Goal: Information Seeking & Learning: Find specific fact

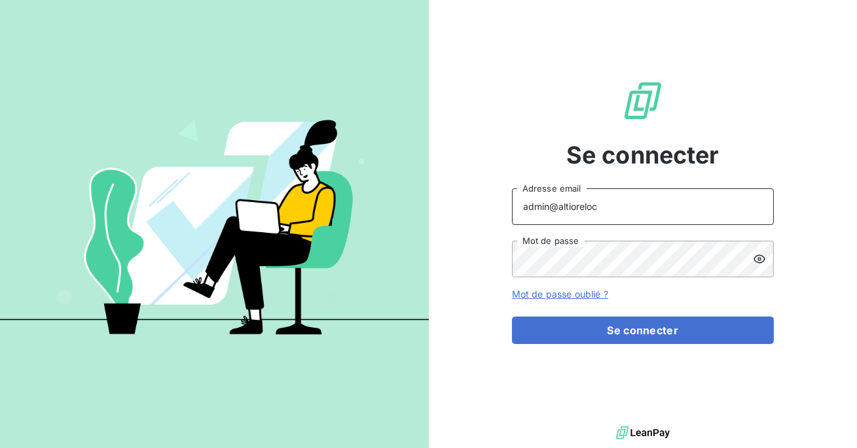
click at [604, 205] on input "admin@altioreloc" at bounding box center [643, 206] width 262 height 37
type input "admin@ariesconsultingfzco"
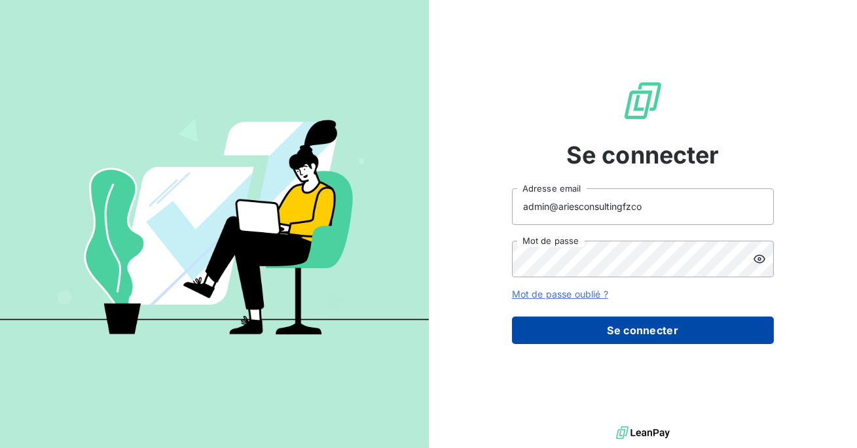
click at [620, 333] on button "Se connecter" at bounding box center [643, 330] width 262 height 27
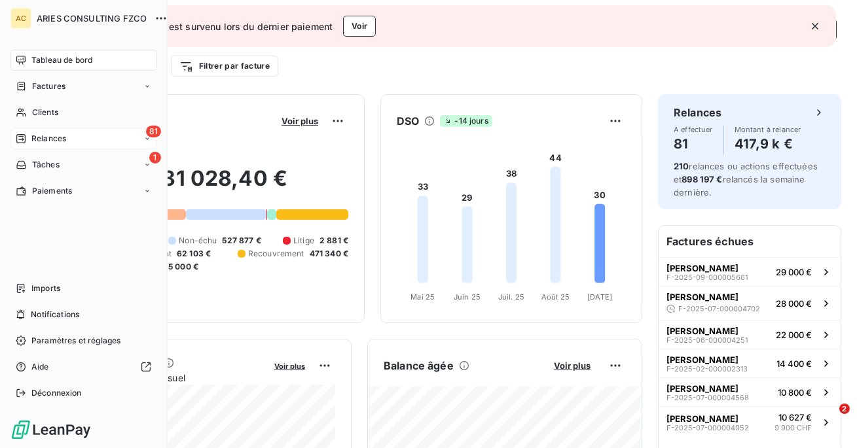
click at [44, 133] on span "Relances" at bounding box center [48, 139] width 35 height 12
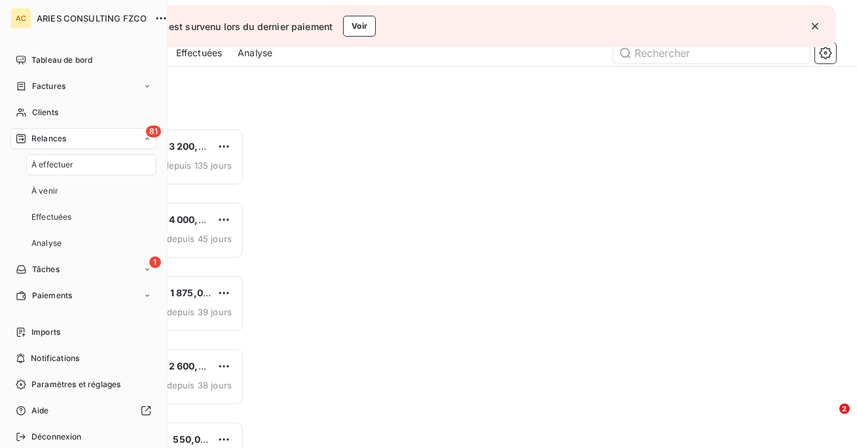
scroll to position [320, 181]
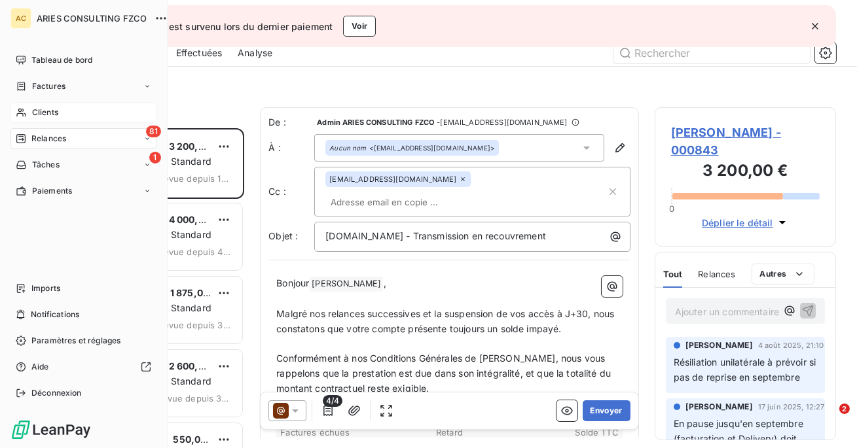
click at [28, 107] on div "Clients" at bounding box center [83, 112] width 146 height 21
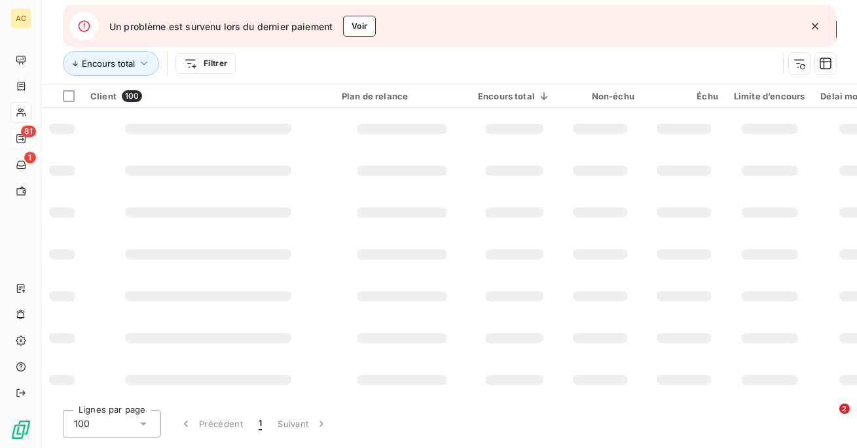
click at [821, 24] on icon "button" at bounding box center [814, 26] width 13 height 13
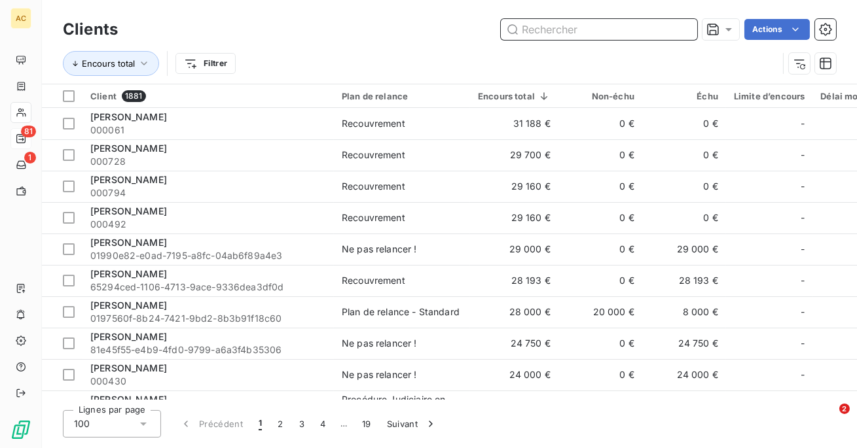
click at [639, 23] on input "text" at bounding box center [599, 29] width 196 height 21
paste input "[PERSON_NAME]"
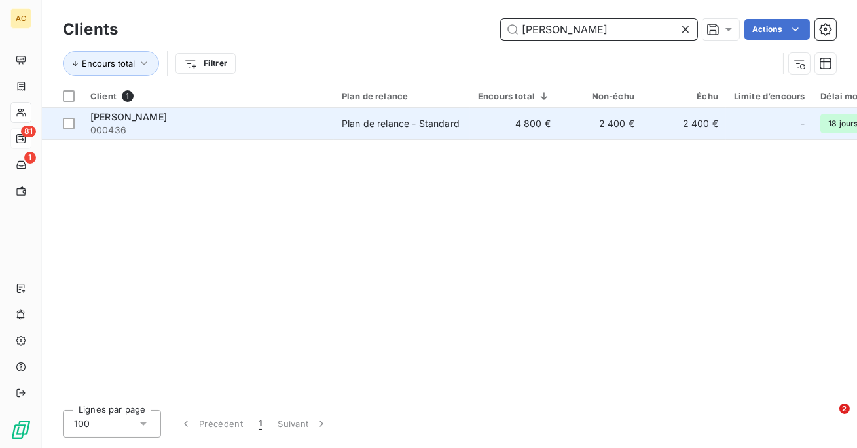
type input "[PERSON_NAME]"
click at [132, 116] on span "[PERSON_NAME]" at bounding box center [128, 116] width 77 height 11
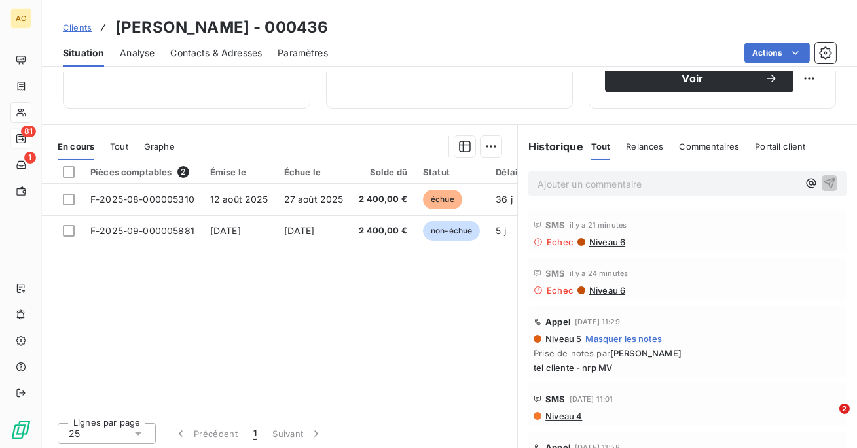
scroll to position [221, 0]
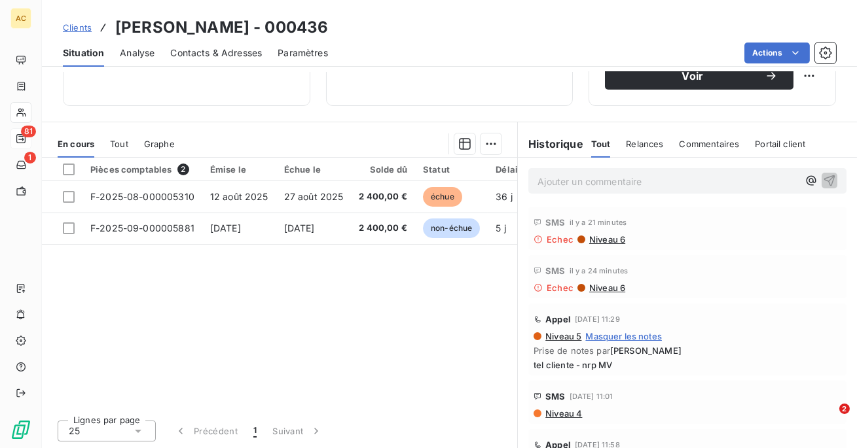
click at [572, 411] on span "Niveau 4" at bounding box center [563, 413] width 38 height 10
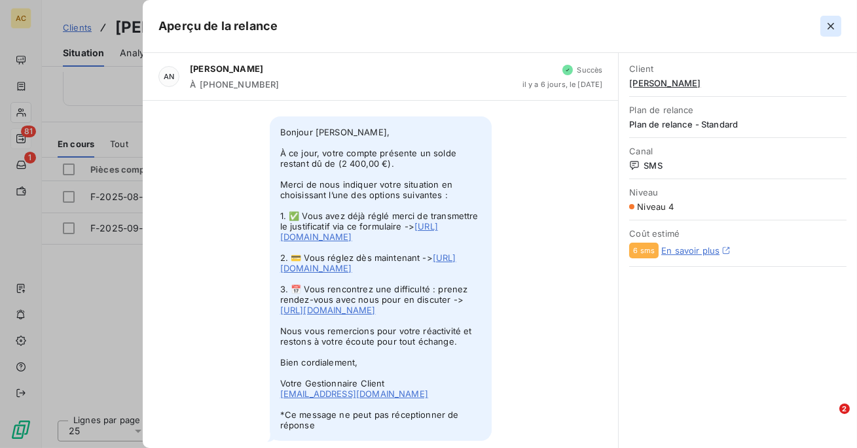
click at [828, 22] on icon "button" at bounding box center [830, 26] width 13 height 13
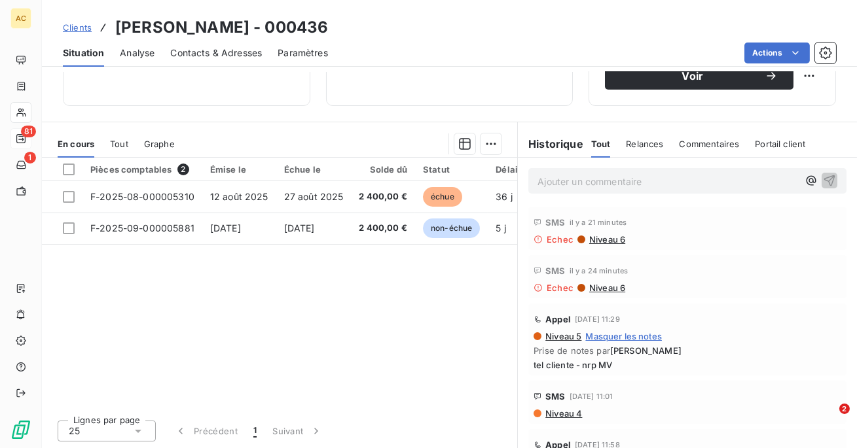
click at [603, 285] on span "Niveau 6" at bounding box center [606, 288] width 37 height 10
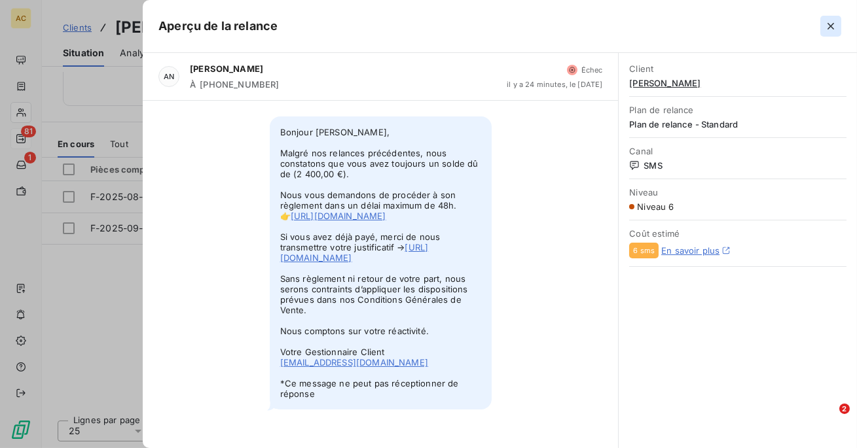
click at [830, 25] on icon "button" at bounding box center [830, 26] width 7 height 7
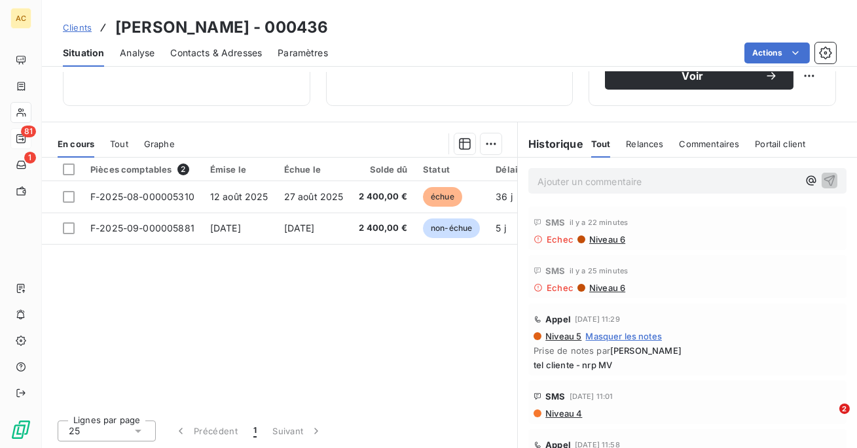
click at [240, 44] on div "Contacts & Adresses" at bounding box center [216, 52] width 92 height 27
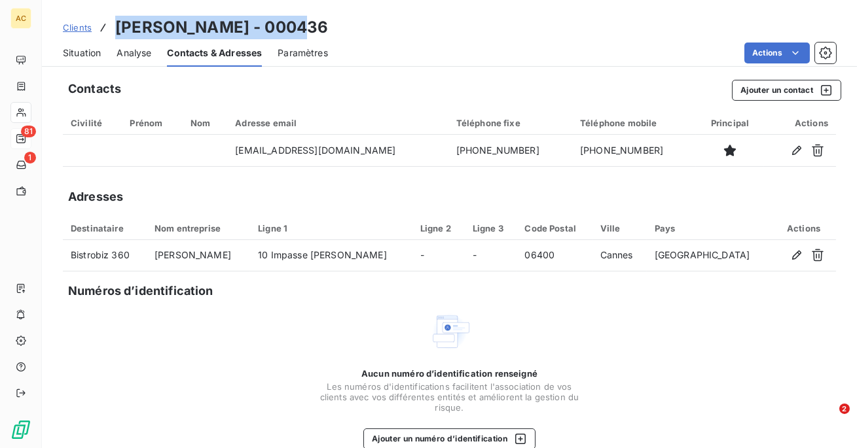
drag, startPoint x: 300, startPoint y: 27, endPoint x: 120, endPoint y: 20, distance: 180.1
click at [120, 19] on div "Clients [PERSON_NAME] - 000436" at bounding box center [449, 28] width 815 height 24
copy h3 "[PERSON_NAME] - 000436"
click at [74, 48] on span "Situation" at bounding box center [82, 52] width 38 height 13
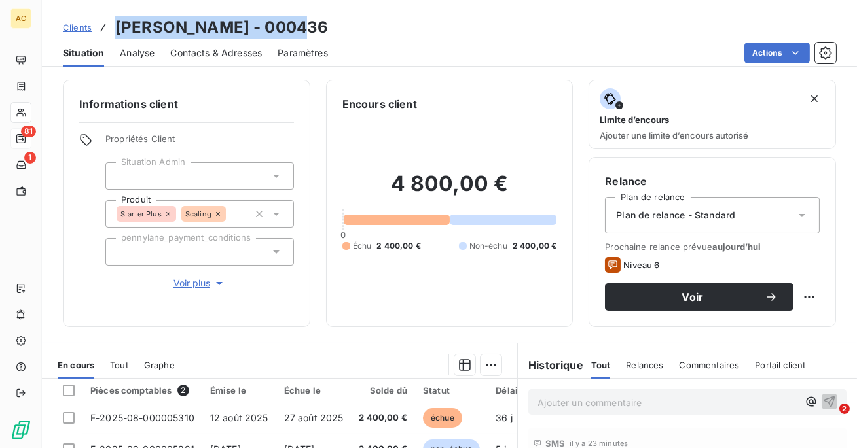
scroll to position [85, 0]
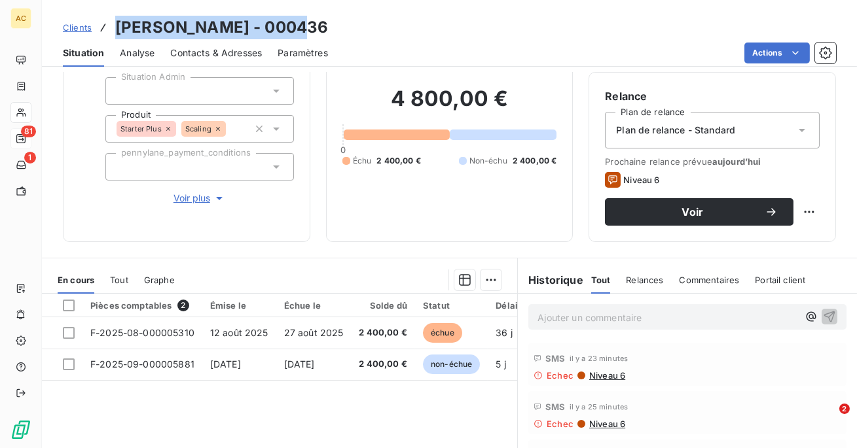
click at [644, 278] on span "Relances" at bounding box center [644, 280] width 37 height 10
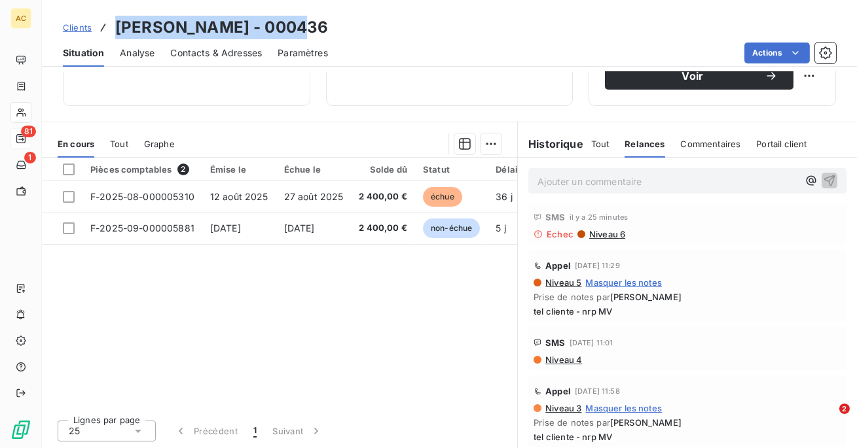
scroll to position [50, 0]
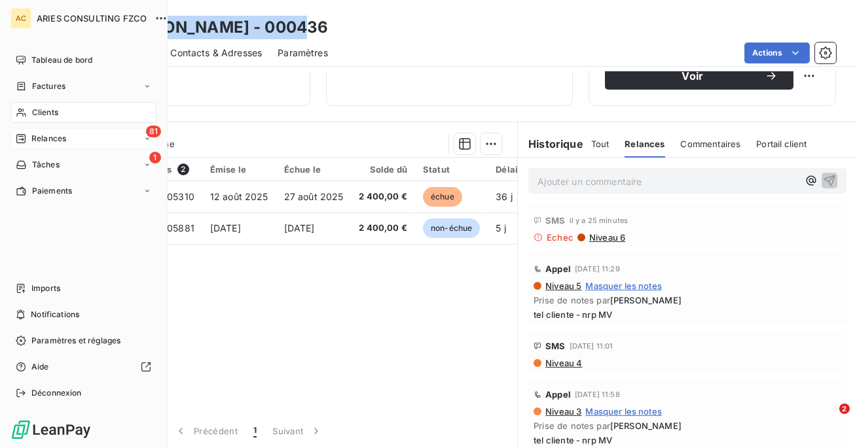
click at [63, 114] on div "Clients" at bounding box center [83, 112] width 146 height 21
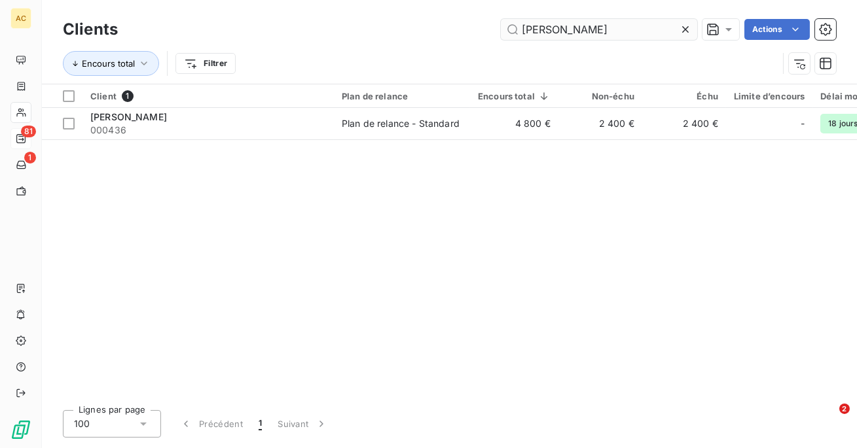
type input "[PERSON_NAME]"
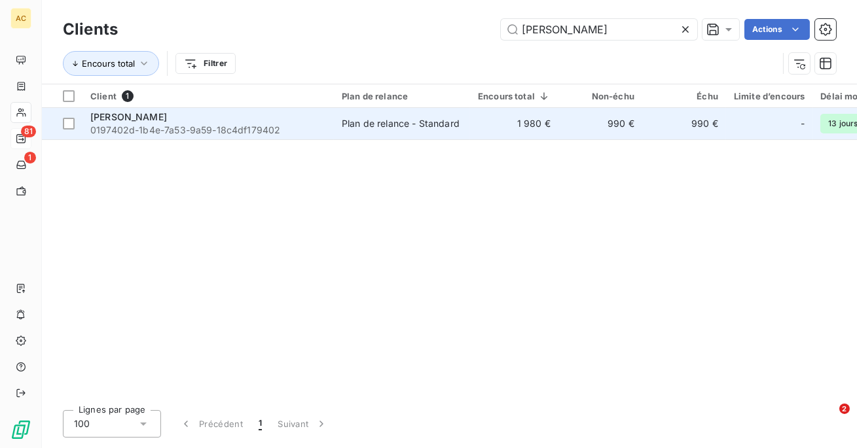
click at [298, 125] on span "0197402d-1b4e-7a53-9a59-18c4df179402" at bounding box center [208, 130] width 236 height 13
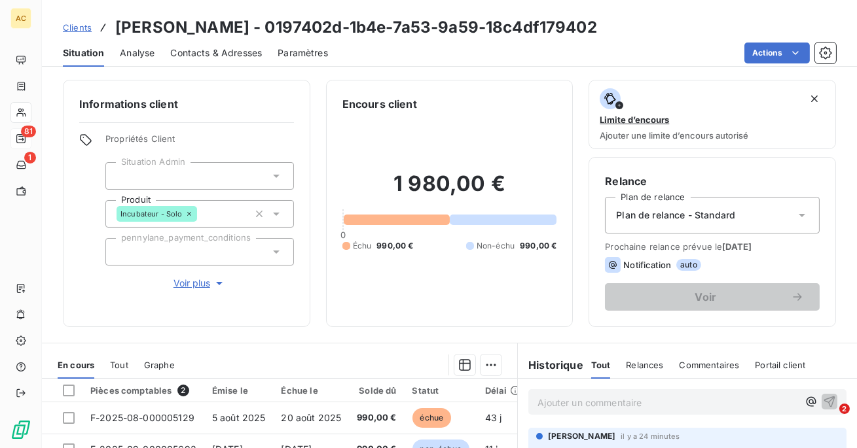
drag, startPoint x: 588, startPoint y: 27, endPoint x: 104, endPoint y: 22, distance: 484.3
click at [104, 22] on div "Clients [PERSON_NAME] - 0197402d-1b4e-7a53-9a59-18c4df179402" at bounding box center [449, 28] width 815 height 24
copy h3 "[PERSON_NAME] - 0197402d-1b4e-7a53-9a59-18c4df179402"
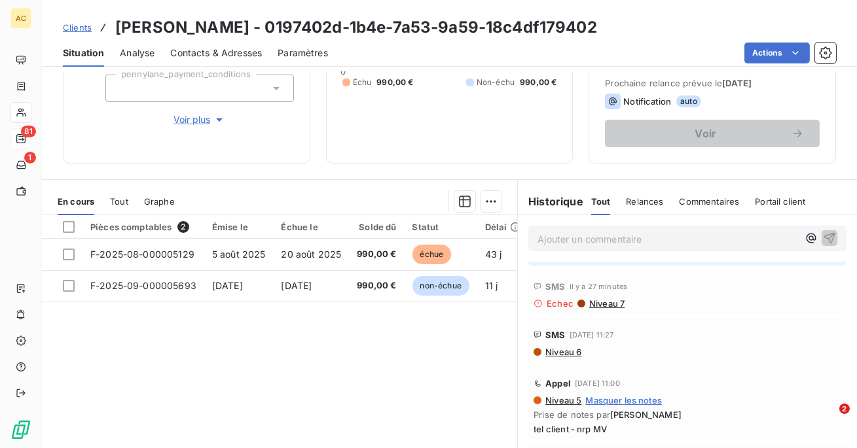
scroll to position [39, 0]
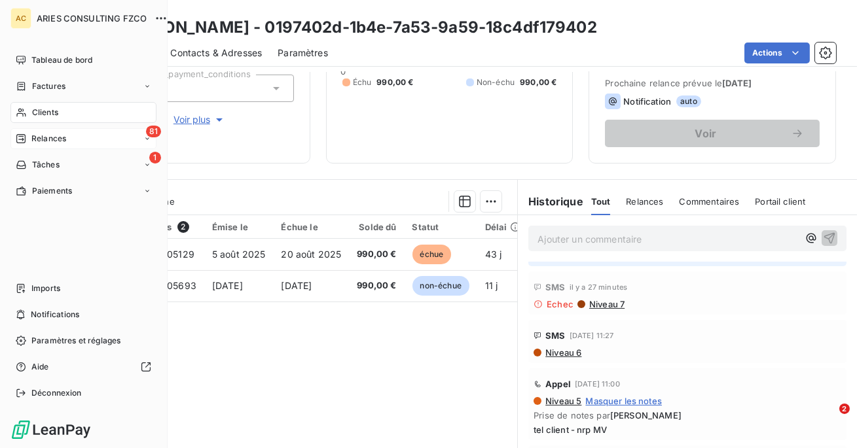
click at [28, 111] on div "Clients" at bounding box center [83, 112] width 146 height 21
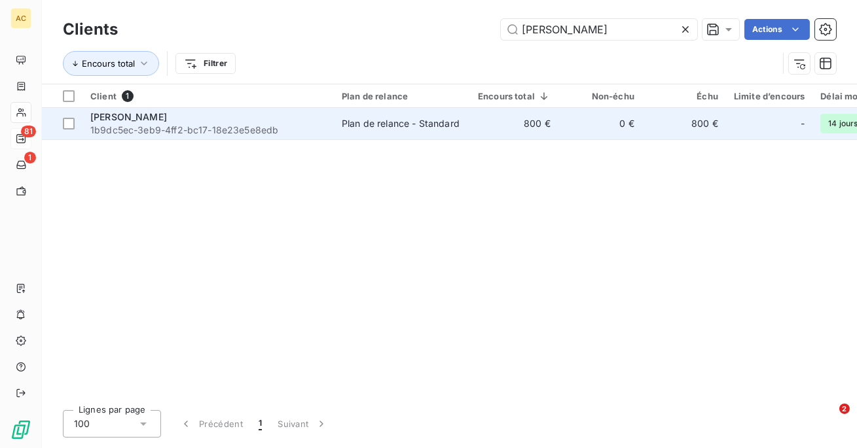
type input "[PERSON_NAME]"
click at [367, 124] on div "Plan de relance - Standard" at bounding box center [401, 123] width 118 height 13
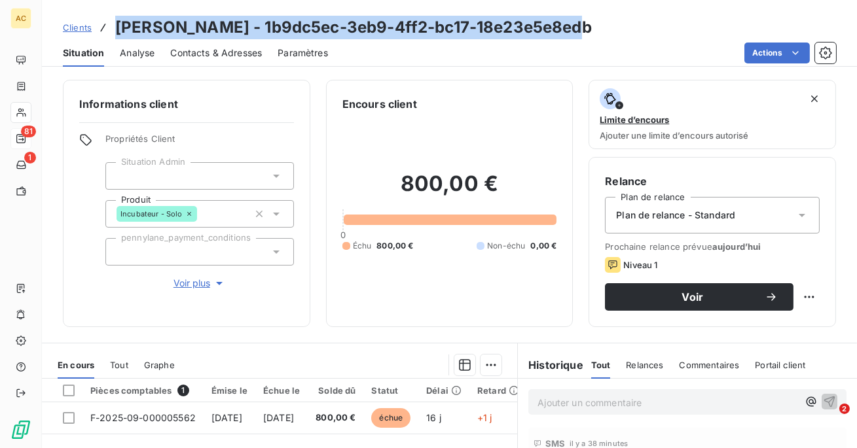
drag, startPoint x: 573, startPoint y: 31, endPoint x: 113, endPoint y: 20, distance: 459.5
click at [113, 20] on div "Clients [PERSON_NAME] - 1b9dc5ec-3eb9-4ff2-bc17-18e23e5e8edb" at bounding box center [449, 28] width 815 height 24
copy h3 "[PERSON_NAME] - 1b9dc5ec-3eb9-4ff2-bc17-18e23e5e8edb"
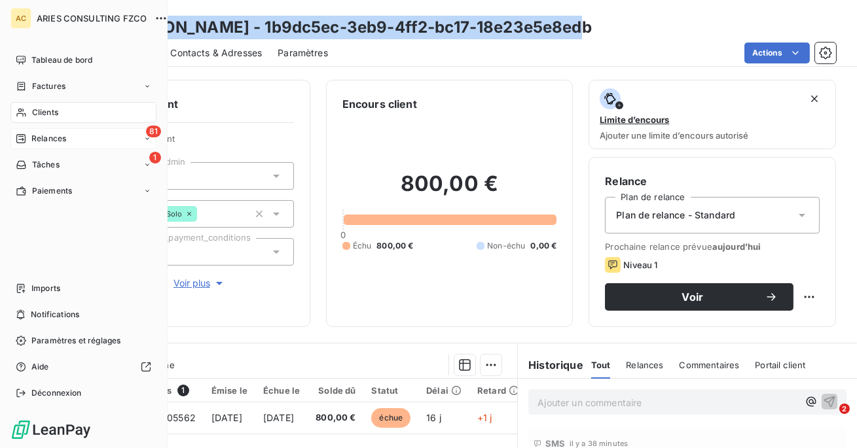
click at [26, 105] on div "Clients" at bounding box center [83, 112] width 146 height 21
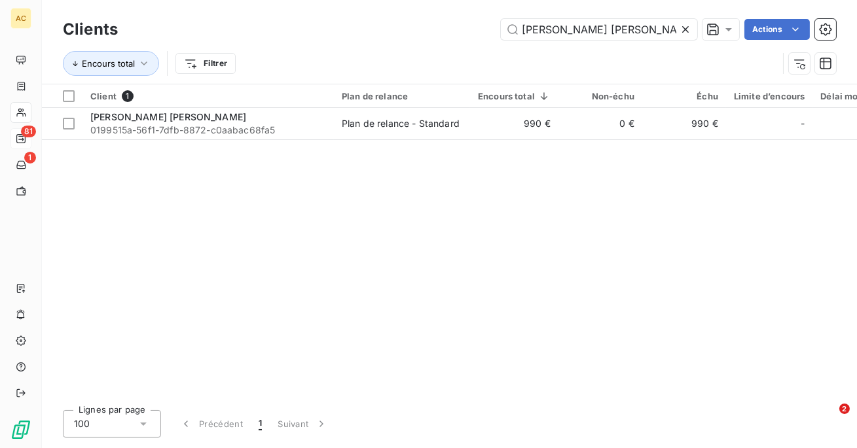
type input "[PERSON_NAME] [PERSON_NAME]"
click at [266, 145] on div "Client 1 Plan de relance Encours total Non-échu Échu Limite d’encours Délai moy…" at bounding box center [449, 241] width 815 height 315
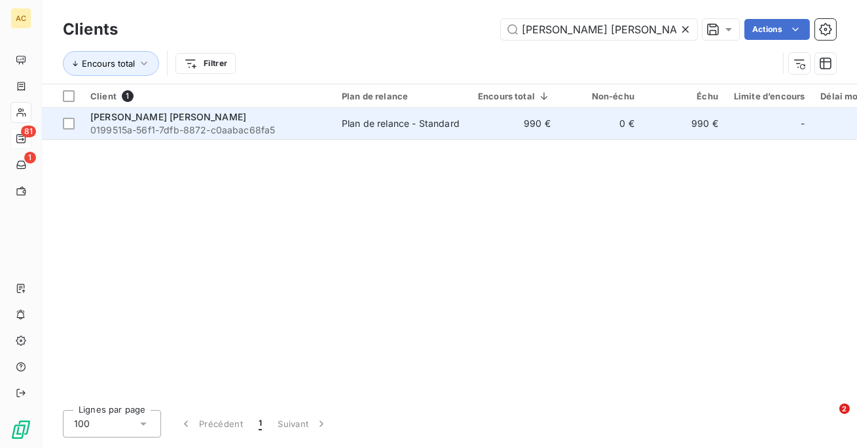
click at [274, 133] on span "0199515a-56f1-7dfb-8872-c0aabac68fa5" at bounding box center [208, 130] width 236 height 13
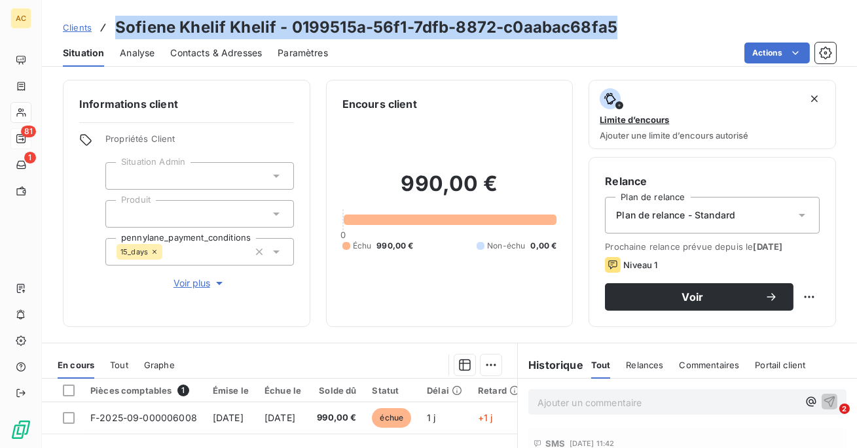
drag, startPoint x: 616, startPoint y: 22, endPoint x: 113, endPoint y: 16, distance: 503.9
click at [113, 16] on div "Clients [PERSON_NAME] [PERSON_NAME] - 0199515a-56f1-7dfb-8872-c0aabac68fa5" at bounding box center [449, 28] width 815 height 24
copy h3 "Sofiene Khelif Khelif - 0199515a-56f1-7dfb-8872-c0aabac68fa5"
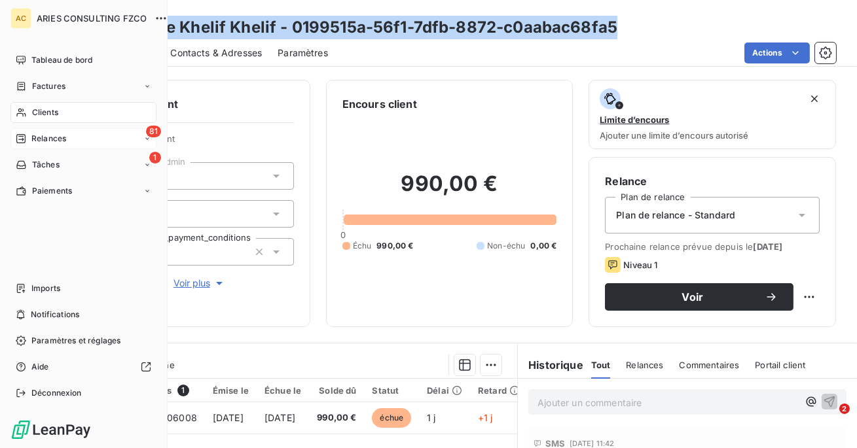
click at [31, 107] on div "Clients" at bounding box center [83, 112] width 146 height 21
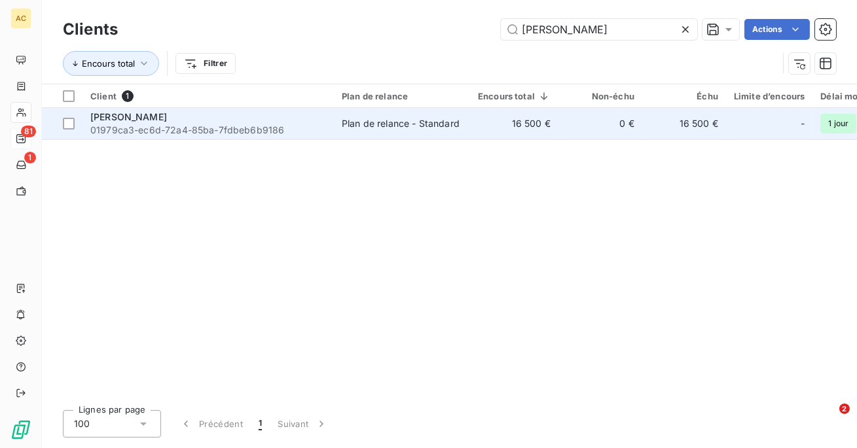
type input "[PERSON_NAME]"
click at [296, 124] on span "01979ca3-ec6d-72a4-85ba-7fdbeb6b9186" at bounding box center [208, 130] width 236 height 13
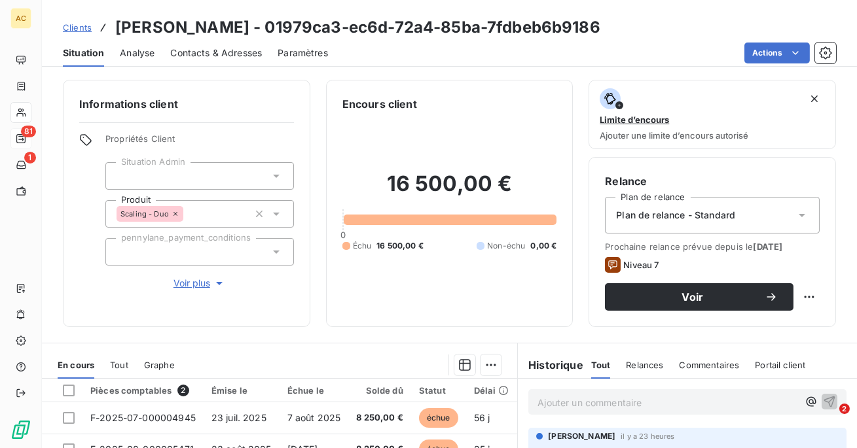
drag, startPoint x: 587, startPoint y: 30, endPoint x: 113, endPoint y: 26, distance: 474.5
click at [113, 26] on div "Clients [PERSON_NAME] - 01979ca3-ec6d-72a4-85ba-7fdbeb6b9186" at bounding box center [449, 28] width 815 height 24
copy h3 "[PERSON_NAME] - 01979ca3-ec6d-72a4-85ba-7fdbeb6b9186"
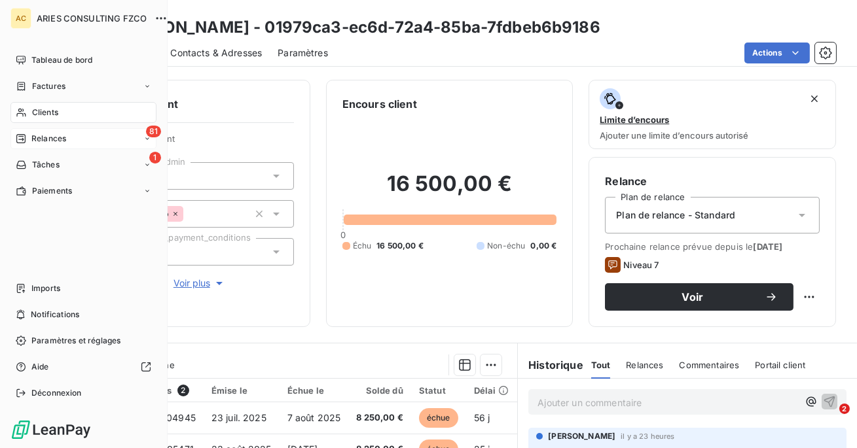
click at [28, 112] on div "Clients" at bounding box center [83, 112] width 146 height 21
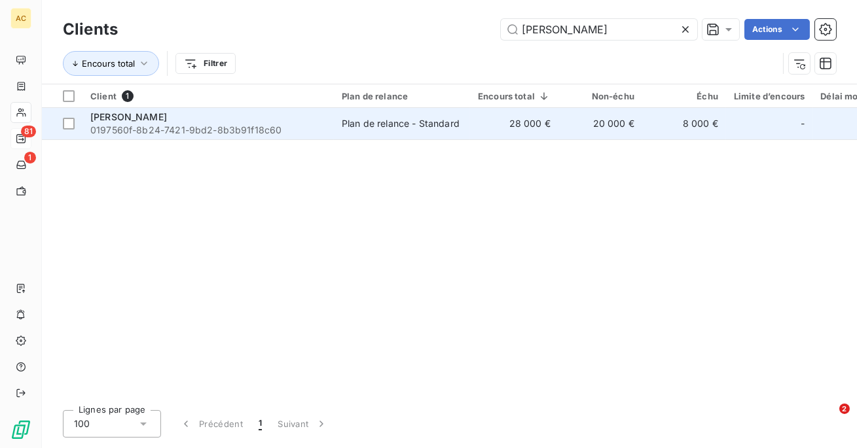
type input "[PERSON_NAME]"
click at [291, 130] on span "0197560f-8b24-7421-9bd2-8b3b91f18c60" at bounding box center [208, 130] width 236 height 13
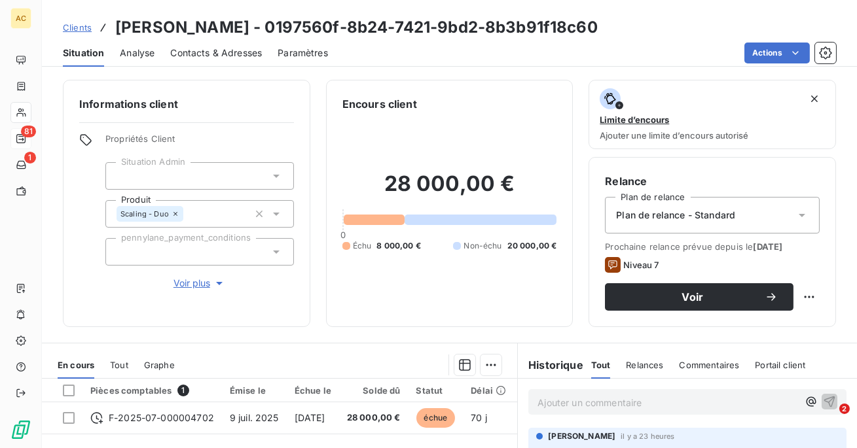
drag, startPoint x: 583, startPoint y: 25, endPoint x: 103, endPoint y: 21, distance: 480.3
click at [103, 21] on div "Clients [PERSON_NAME] - 0197560f-8b24-7421-9bd2-8b3b91f18c60" at bounding box center [449, 28] width 815 height 24
copy h3 "[PERSON_NAME] - 0197560f-8b24-7421-9bd2-8b3b91f18c60"
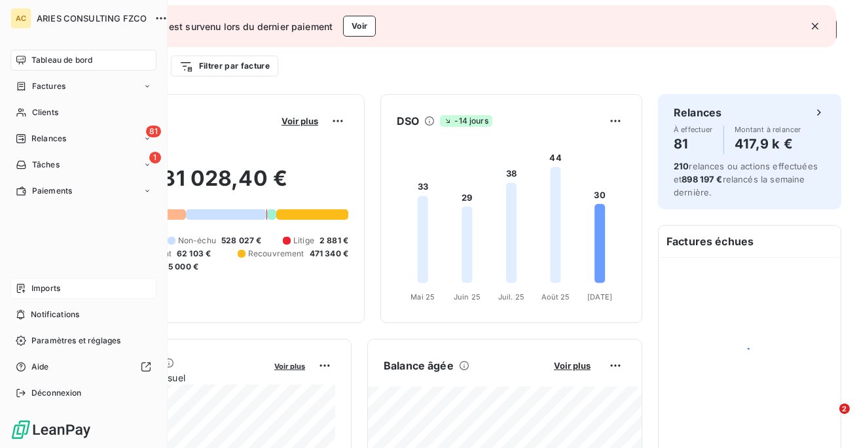
click at [38, 293] on span "Imports" at bounding box center [45, 289] width 29 height 12
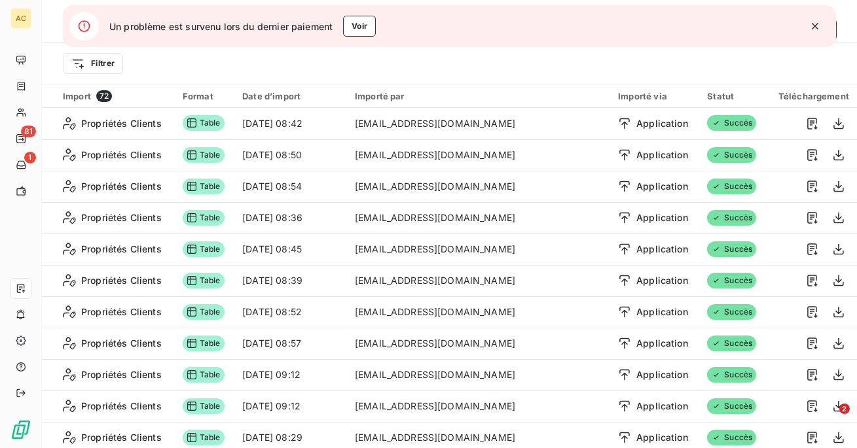
click at [815, 23] on icon "button" at bounding box center [814, 26] width 13 height 13
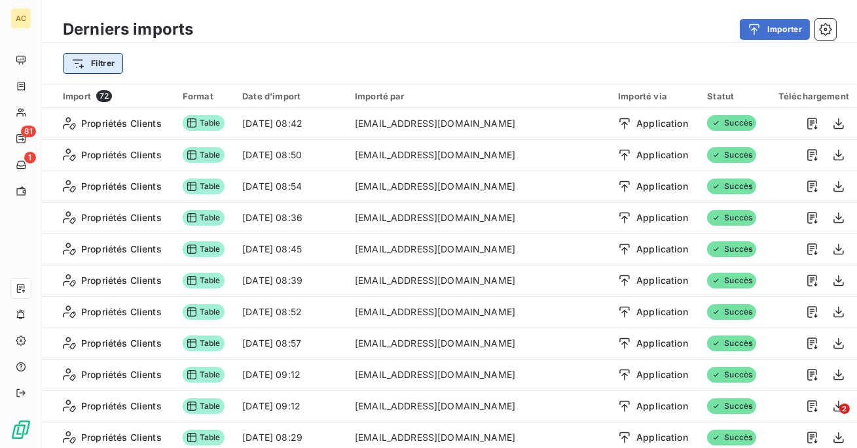
click at [99, 56] on html "AC 81 1 Derniers imports Importer Filtrer Import 72 Format Date d’import Import…" at bounding box center [428, 224] width 857 height 448
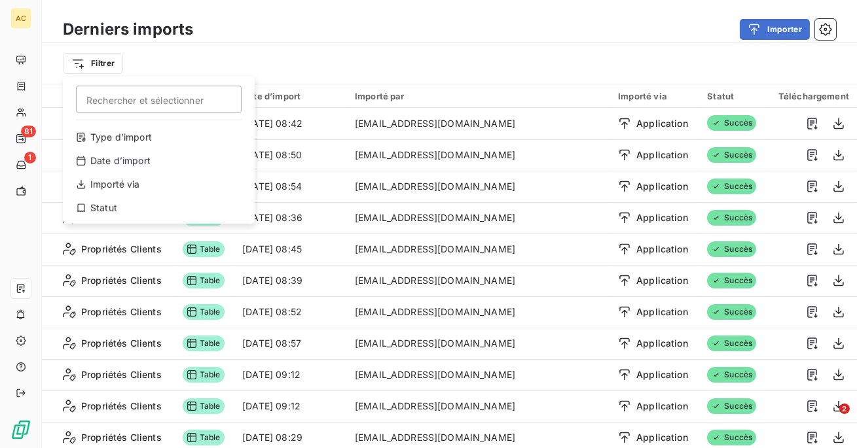
click at [26, 397] on html "AC 81 1 Derniers imports Importer Filtrer Rechercher et sélectionner Type d’imp…" at bounding box center [428, 224] width 857 height 448
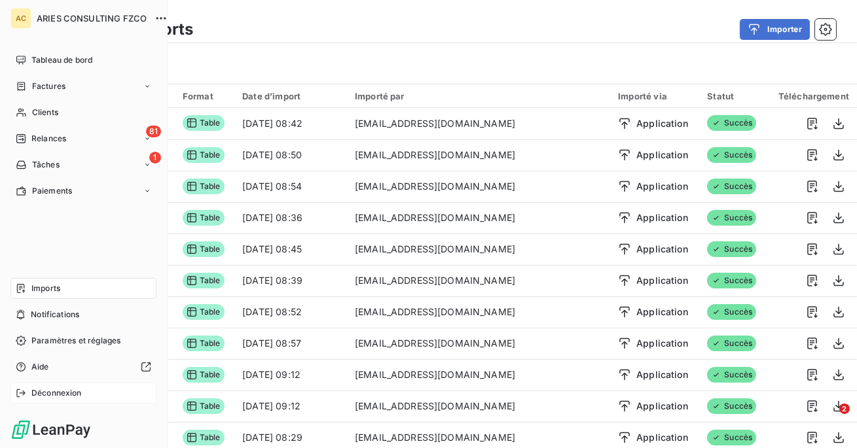
click at [18, 394] on icon at bounding box center [21, 393] width 10 height 10
